Goal: Task Accomplishment & Management: Use online tool/utility

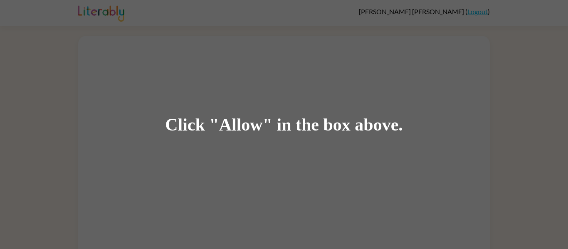
click at [172, 33] on div "Click "Allow" in the box above." at bounding box center [284, 124] width 568 height 249
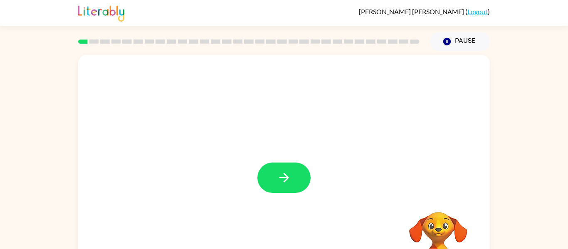
click at [468, 126] on div at bounding box center [284, 173] width 412 height 237
click at [295, 171] on div "Your browser must support playing .mp4 files to use Literably. Please try using…" at bounding box center [284, 173] width 412 height 237
click at [285, 182] on icon "button" at bounding box center [284, 178] width 15 height 15
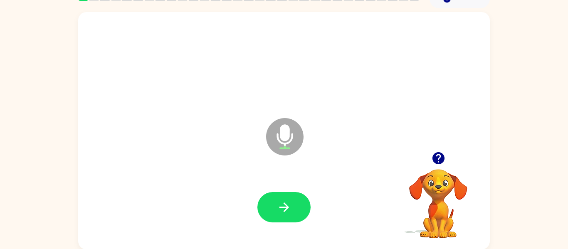
scroll to position [42, 0]
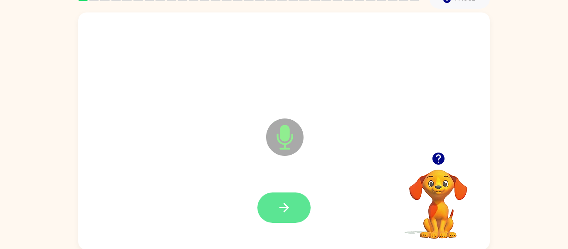
click at [294, 206] on button "button" at bounding box center [283, 208] width 53 height 30
click at [299, 195] on button "button" at bounding box center [283, 208] width 53 height 30
click at [291, 205] on icon "button" at bounding box center [284, 207] width 15 height 15
click at [566, 200] on div "Microphone The Microphone is here when it is your turn to talk Your browser mus…" at bounding box center [284, 129] width 568 height 241
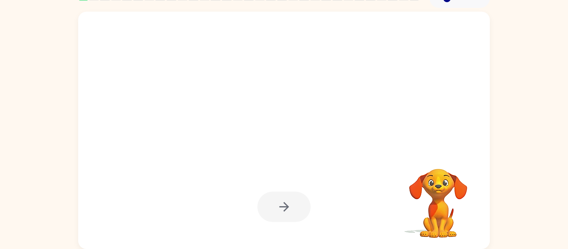
click at [319, 189] on div at bounding box center [284, 207] width 395 height 68
click at [303, 209] on div at bounding box center [283, 207] width 53 height 30
click at [304, 203] on div at bounding box center [283, 207] width 53 height 30
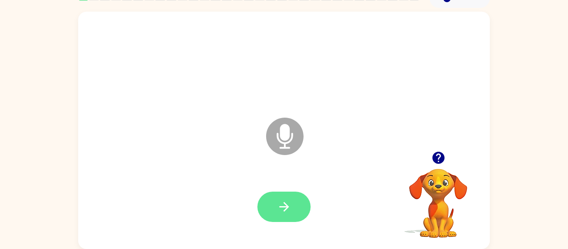
click at [282, 220] on button "button" at bounding box center [283, 207] width 53 height 30
click at [302, 205] on button "button" at bounding box center [283, 207] width 53 height 30
click at [279, 205] on icon "button" at bounding box center [284, 207] width 15 height 15
click at [291, 203] on icon "button" at bounding box center [284, 207] width 15 height 15
click at [294, 206] on button "button" at bounding box center [283, 207] width 53 height 30
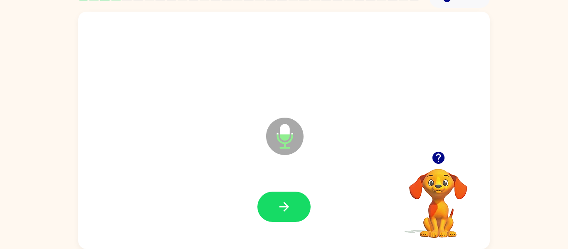
scroll to position [42, 0]
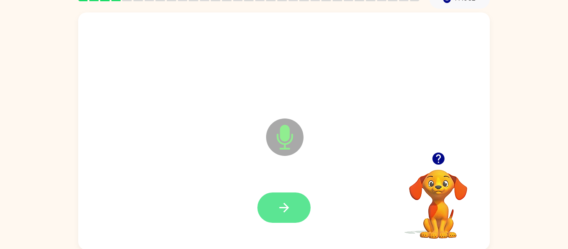
click at [284, 205] on icon "button" at bounding box center [284, 208] width 10 height 10
click at [295, 208] on button "button" at bounding box center [283, 208] width 53 height 30
click at [282, 219] on button "button" at bounding box center [283, 208] width 53 height 30
click at [298, 210] on button "button" at bounding box center [283, 208] width 53 height 30
click at [294, 213] on button "button" at bounding box center [283, 208] width 53 height 30
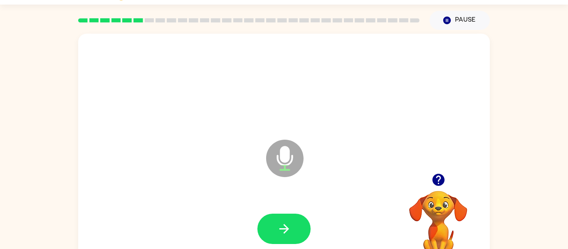
scroll to position [20, 0]
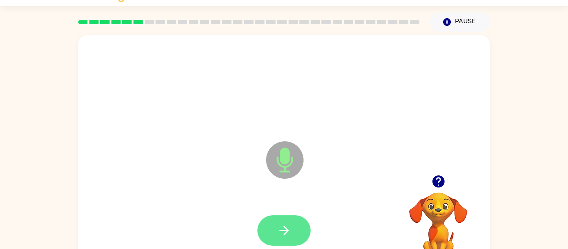
click at [297, 228] on button "button" at bounding box center [283, 230] width 53 height 30
click at [297, 221] on button "button" at bounding box center [283, 230] width 53 height 30
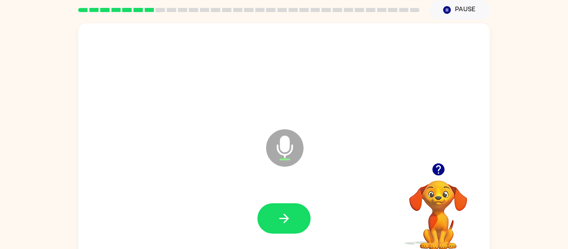
scroll to position [34, 0]
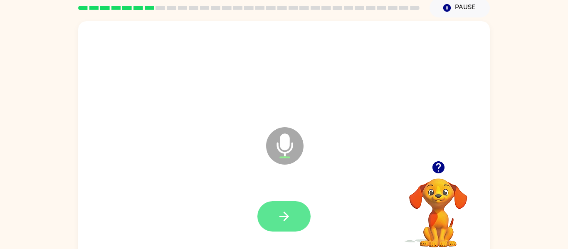
click at [293, 209] on button "button" at bounding box center [283, 216] width 53 height 30
click at [289, 216] on icon "button" at bounding box center [284, 216] width 15 height 15
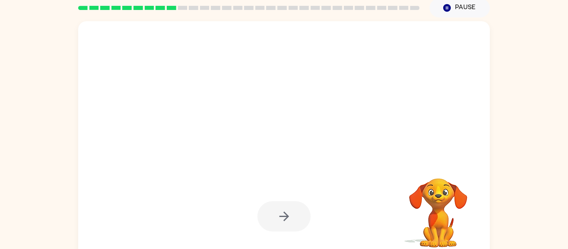
click at [301, 214] on div at bounding box center [283, 216] width 53 height 30
click at [294, 214] on div at bounding box center [283, 216] width 53 height 30
click at [302, 221] on div at bounding box center [283, 216] width 53 height 30
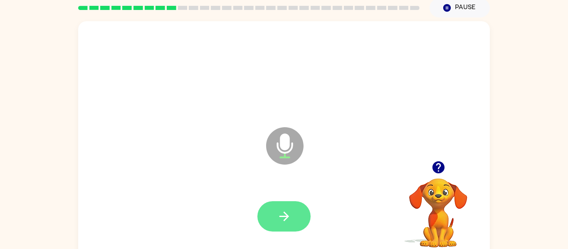
click at [300, 212] on button "button" at bounding box center [283, 216] width 53 height 30
click at [292, 207] on button "button" at bounding box center [283, 216] width 53 height 30
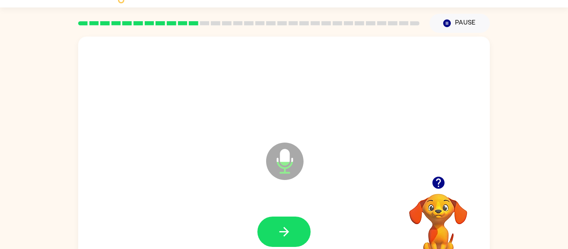
scroll to position [17, 0]
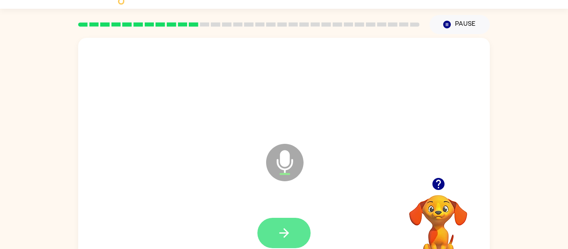
click at [300, 233] on button "button" at bounding box center [283, 233] width 53 height 30
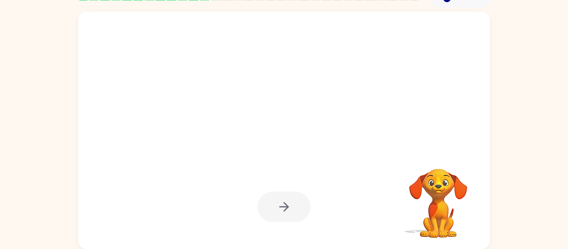
scroll to position [42, 0]
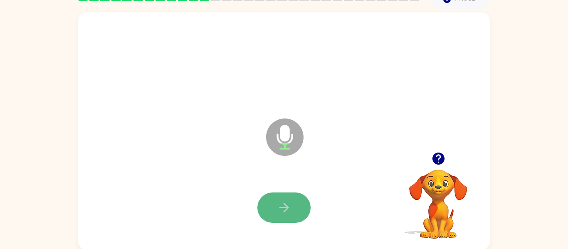
click at [295, 205] on button "button" at bounding box center [283, 208] width 53 height 30
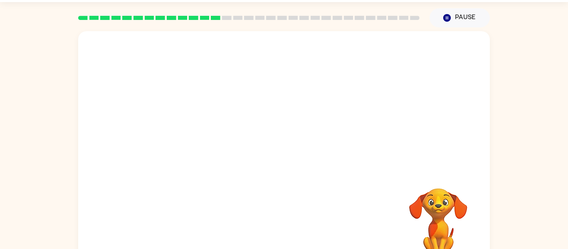
scroll to position [25, 0]
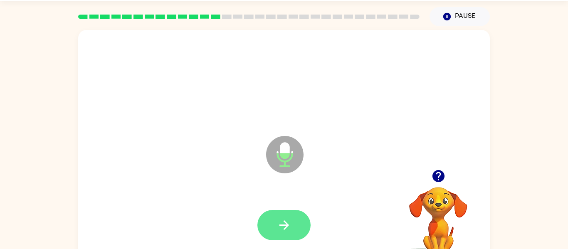
click at [299, 227] on button "button" at bounding box center [283, 225] width 53 height 30
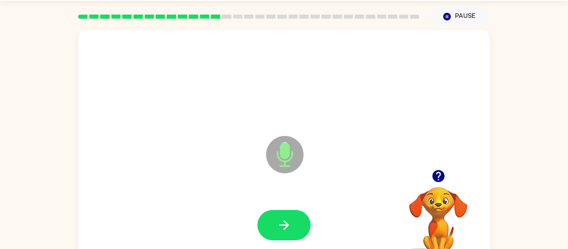
click at [438, 173] on icon "button" at bounding box center [438, 176] width 15 height 15
click at [296, 218] on button "button" at bounding box center [283, 225] width 53 height 30
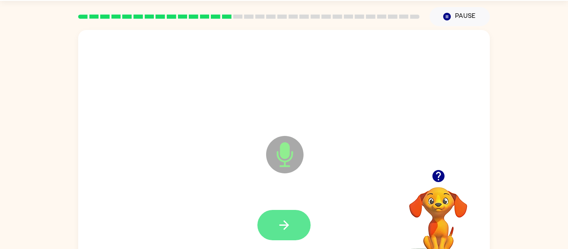
click at [297, 228] on button "button" at bounding box center [283, 225] width 53 height 30
click at [293, 221] on button "button" at bounding box center [283, 225] width 53 height 30
click at [305, 225] on button "button" at bounding box center [283, 225] width 53 height 30
click at [298, 227] on button "button" at bounding box center [283, 225] width 53 height 30
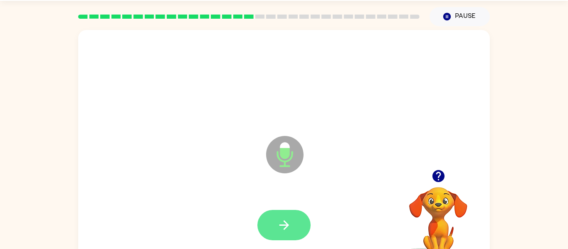
click at [288, 219] on icon "button" at bounding box center [284, 225] width 15 height 15
click at [297, 221] on button "button" at bounding box center [283, 225] width 53 height 30
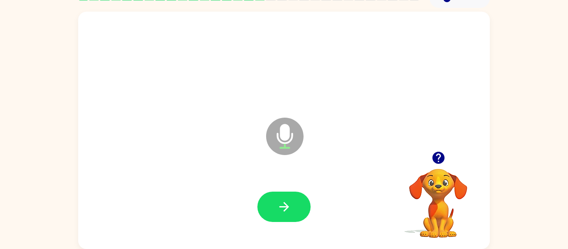
scroll to position [40, 0]
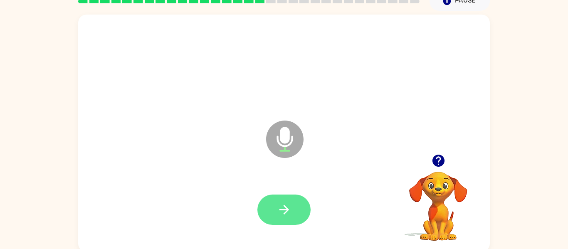
click at [294, 206] on button "button" at bounding box center [283, 210] width 53 height 30
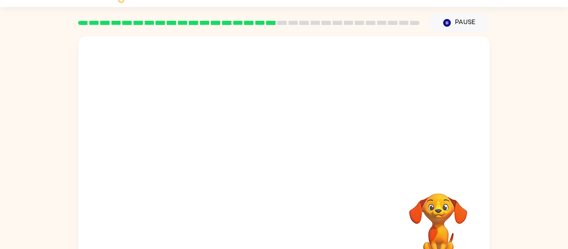
scroll to position [18, 0]
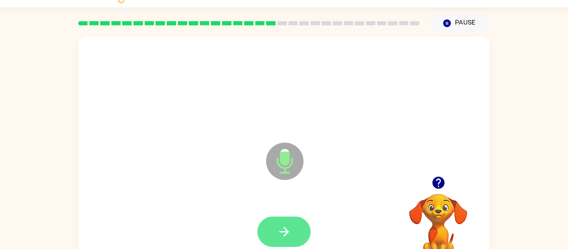
click at [297, 223] on button "button" at bounding box center [283, 232] width 53 height 30
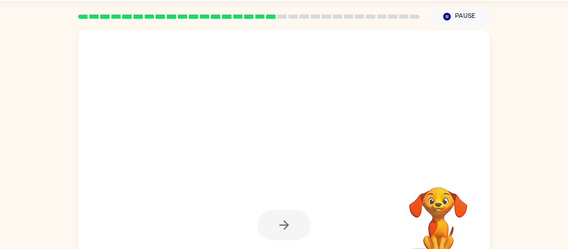
scroll to position [27, 0]
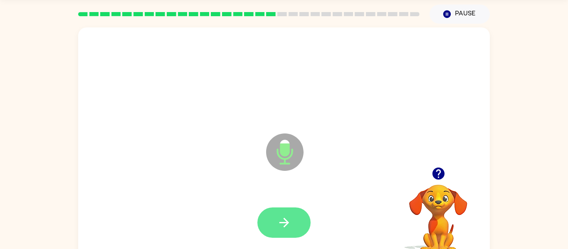
click at [294, 225] on button "button" at bounding box center [283, 223] width 53 height 30
click at [282, 218] on icon "button" at bounding box center [284, 222] width 15 height 15
click at [301, 228] on button "button" at bounding box center [283, 223] width 53 height 30
click at [294, 226] on button "button" at bounding box center [283, 223] width 53 height 30
click at [284, 227] on icon "button" at bounding box center [284, 223] width 10 height 10
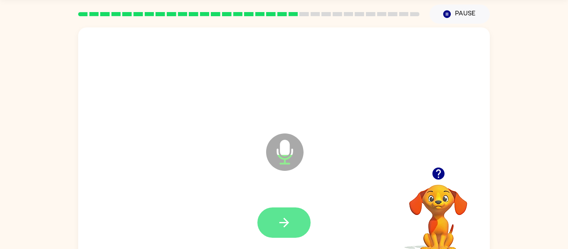
click at [297, 224] on button "button" at bounding box center [283, 223] width 53 height 30
click at [295, 221] on button "button" at bounding box center [283, 223] width 53 height 30
click at [294, 226] on button "button" at bounding box center [283, 223] width 53 height 30
click at [293, 213] on button "button" at bounding box center [283, 223] width 53 height 30
click at [282, 216] on icon "button" at bounding box center [284, 222] width 15 height 15
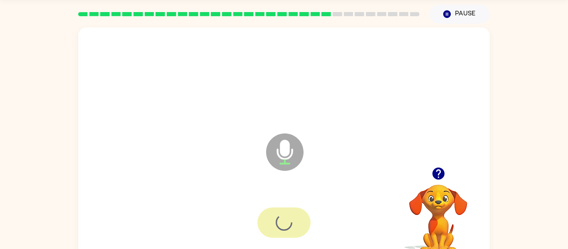
click at [284, 218] on div at bounding box center [283, 223] width 53 height 30
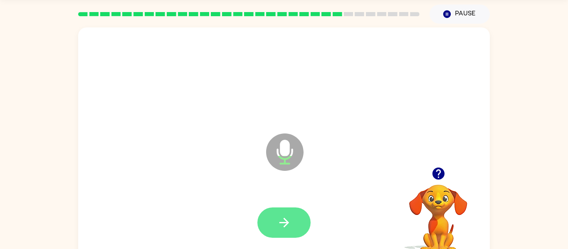
click at [285, 233] on button "button" at bounding box center [283, 223] width 53 height 30
click at [292, 219] on div at bounding box center [283, 223] width 53 height 30
click at [297, 223] on button "button" at bounding box center [283, 223] width 53 height 30
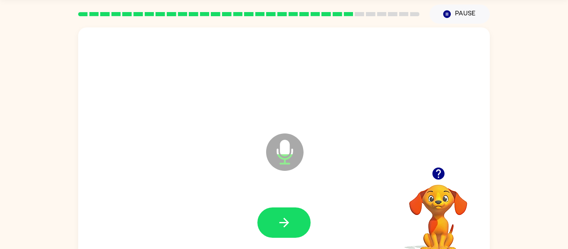
click at [443, 176] on icon "button" at bounding box center [438, 174] width 12 height 12
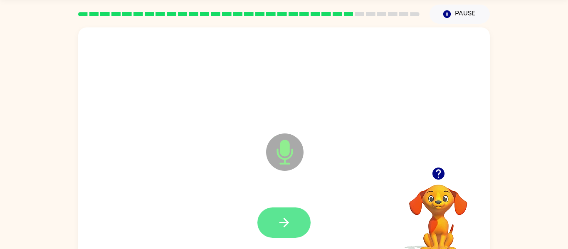
click at [296, 220] on button "button" at bounding box center [283, 223] width 53 height 30
click at [289, 220] on icon "button" at bounding box center [284, 222] width 15 height 15
click at [294, 228] on button "button" at bounding box center [283, 223] width 53 height 30
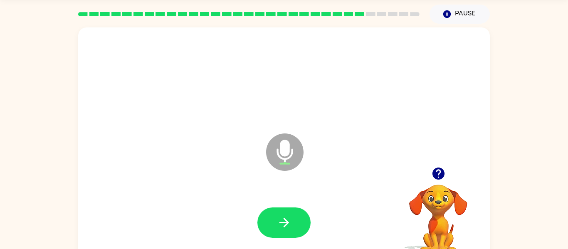
click at [438, 173] on icon "button" at bounding box center [438, 174] width 12 height 12
click at [284, 230] on button "button" at bounding box center [283, 223] width 53 height 30
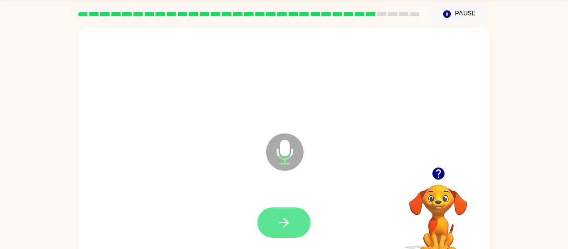
click at [291, 221] on icon "button" at bounding box center [284, 222] width 15 height 15
click at [307, 213] on button "button" at bounding box center [283, 223] width 53 height 30
click at [291, 225] on icon "button" at bounding box center [284, 222] width 15 height 15
click at [304, 215] on button "button" at bounding box center [283, 223] width 53 height 30
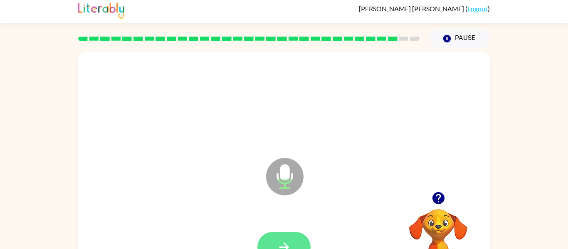
click at [290, 237] on button "button" at bounding box center [283, 247] width 53 height 30
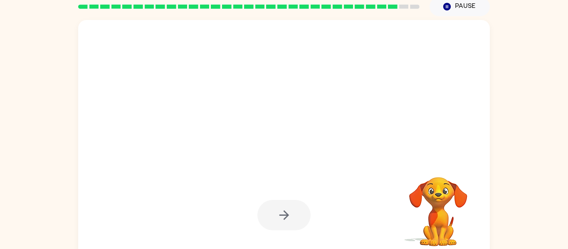
scroll to position [36, 0]
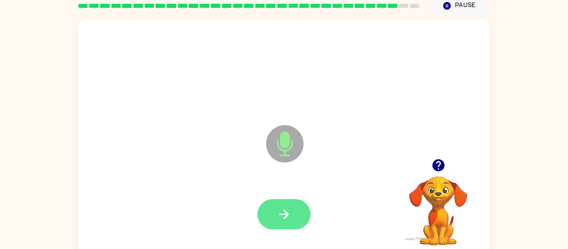
click at [301, 218] on button "button" at bounding box center [283, 214] width 53 height 30
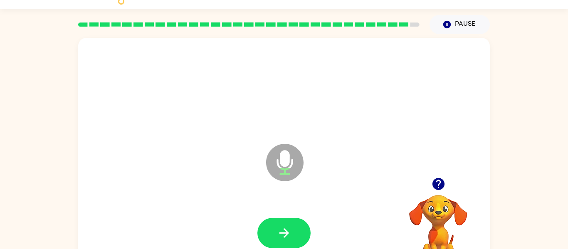
scroll to position [16, 0]
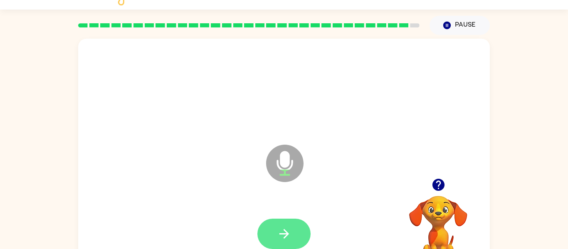
click at [294, 228] on button "button" at bounding box center [283, 234] width 53 height 30
click at [297, 227] on button "button" at bounding box center [283, 234] width 53 height 30
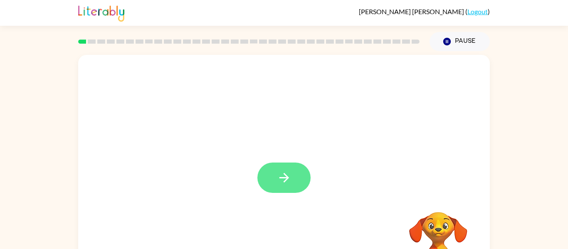
click at [286, 174] on icon "button" at bounding box center [284, 178] width 15 height 15
click at [291, 176] on div at bounding box center [284, 173] width 412 height 237
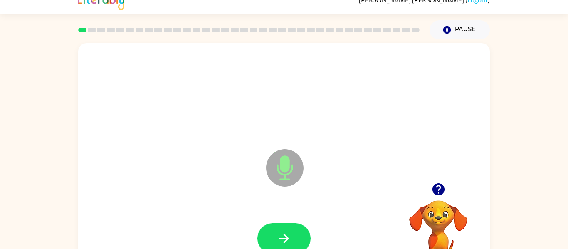
scroll to position [13, 0]
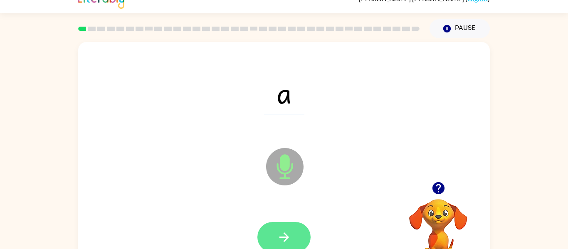
click at [294, 242] on button "button" at bounding box center [283, 237] width 53 height 30
click at [303, 226] on button "button" at bounding box center [283, 237] width 53 height 30
click at [285, 232] on icon "button" at bounding box center [284, 237] width 15 height 15
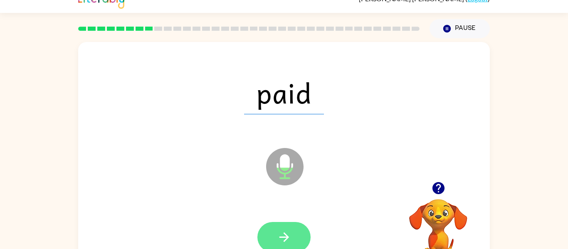
click at [302, 235] on button "button" at bounding box center [283, 237] width 53 height 30
click at [304, 228] on button "button" at bounding box center [283, 237] width 53 height 30
click at [294, 233] on button "button" at bounding box center [283, 237] width 53 height 30
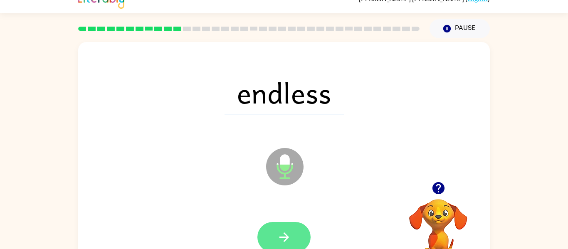
click at [304, 232] on button "button" at bounding box center [283, 237] width 53 height 30
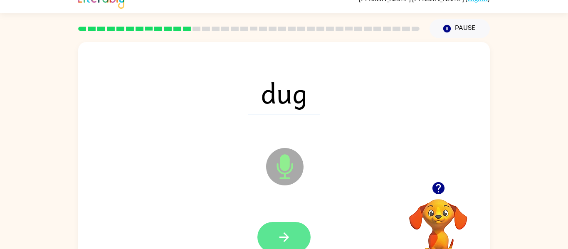
click at [295, 238] on button "button" at bounding box center [283, 237] width 53 height 30
click at [298, 235] on button "button" at bounding box center [283, 237] width 53 height 30
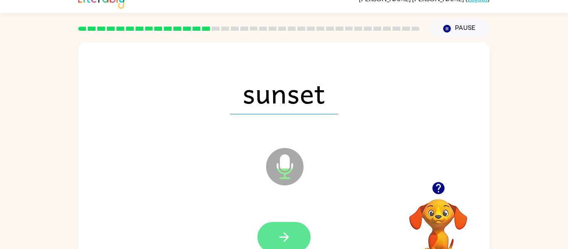
click at [295, 237] on button "button" at bounding box center [283, 237] width 53 height 30
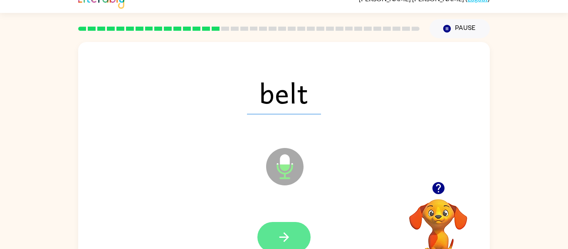
click at [291, 235] on icon "button" at bounding box center [284, 237] width 15 height 15
click at [295, 237] on button "button" at bounding box center [283, 237] width 53 height 30
click at [299, 232] on button "button" at bounding box center [283, 237] width 53 height 30
click at [299, 235] on button "button" at bounding box center [283, 237] width 53 height 30
click at [293, 235] on button "button" at bounding box center [283, 237] width 53 height 30
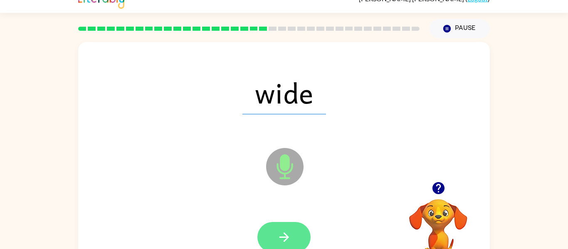
click at [294, 236] on button "button" at bounding box center [283, 237] width 53 height 30
